Goal: Information Seeking & Learning: Learn about a topic

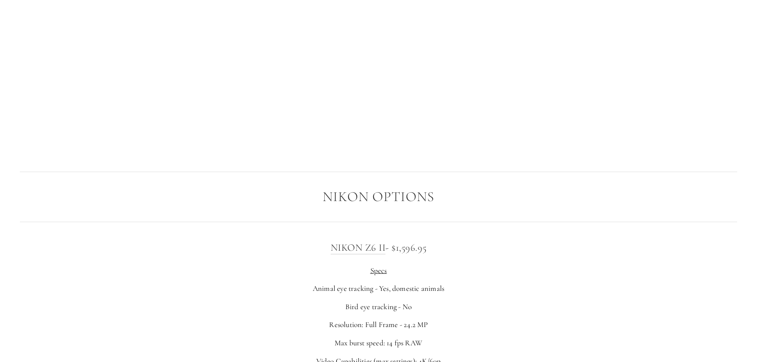
scroll to position [1430, 0]
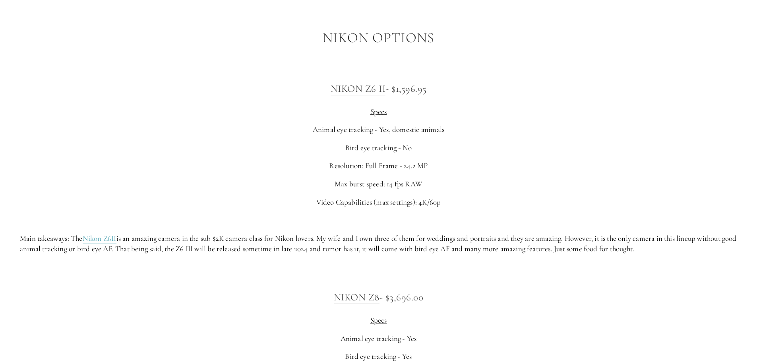
drag, startPoint x: 312, startPoint y: 132, endPoint x: 460, endPoint y: 154, distance: 149.0
click at [460, 154] on div "Nikon Z6 II - $1,596.95 Specs Animal eye tracking - Yes, domestic animals Bird …" at bounding box center [378, 168] width 717 height 174
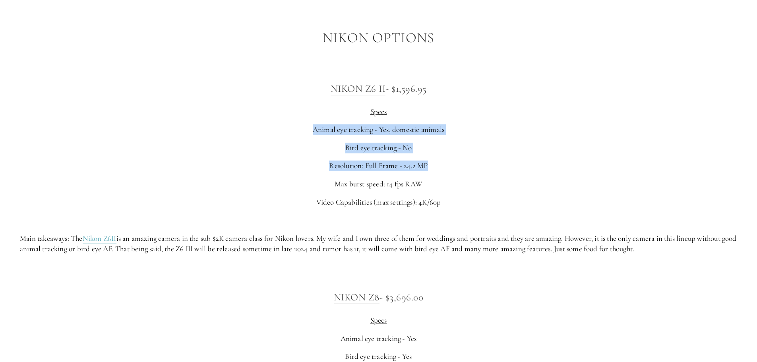
click at [460, 154] on div "Nikon Z6 II - $1,596.95 Specs Animal eye tracking - Yes, domestic animals Bird …" at bounding box center [378, 168] width 717 height 174
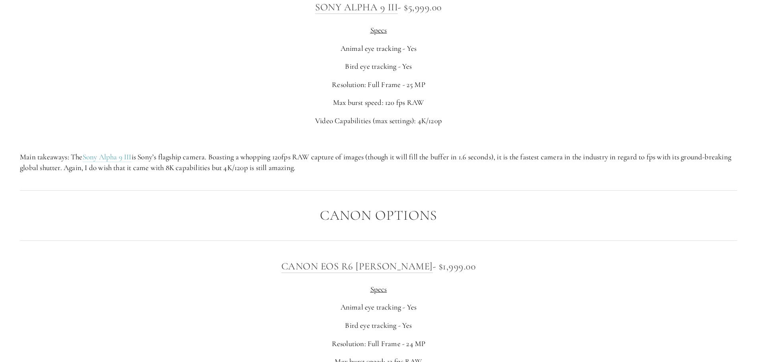
scroll to position [2742, 0]
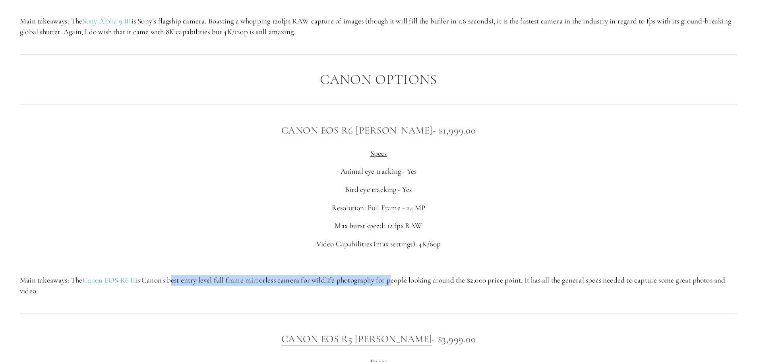
drag, startPoint x: 174, startPoint y: 283, endPoint x: 385, endPoint y: 276, distance: 210.7
click at [393, 275] on p "Main takeaways: The Canon EOS R6 II is Canon's best entry level full frame mirr…" at bounding box center [378, 285] width 717 height 21
drag, startPoint x: 526, startPoint y: 283, endPoint x: 623, endPoint y: 296, distance: 97.9
click at [654, 293] on p "Main takeaways: The Canon EOS R6 II is Canon's best entry level full frame mirr…" at bounding box center [378, 285] width 717 height 21
click at [598, 296] on p "Main takeaways: The Canon EOS R6 II is Canon's best entry level full frame mirr…" at bounding box center [378, 285] width 717 height 21
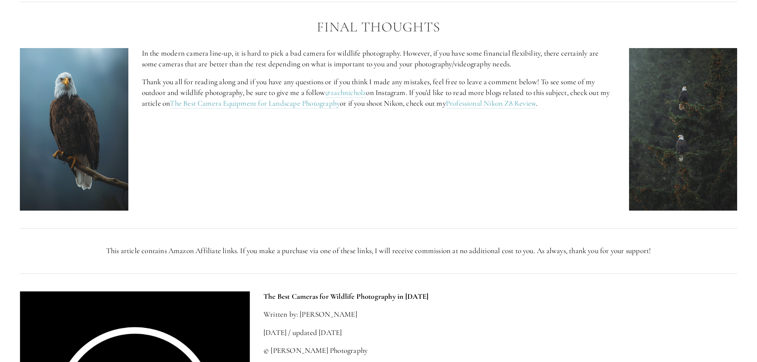
scroll to position [3457, 0]
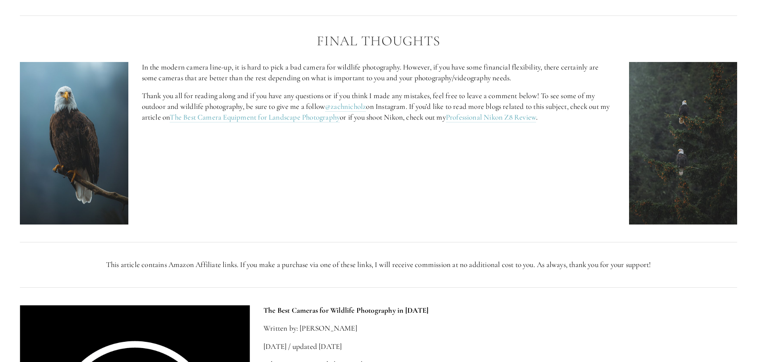
click at [91, 196] on img at bounding box center [74, 143] width 108 height 163
click at [165, 197] on div "In the modern camera line-up, it is hard to pick a bad camera for wildlife phot…" at bounding box center [378, 143] width 731 height 176
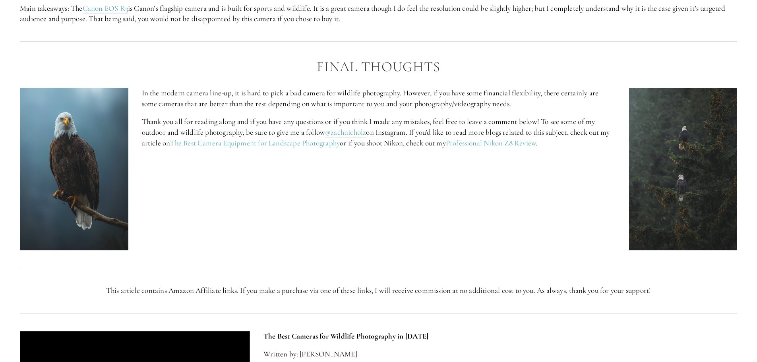
scroll to position [3417, 0]
